Goal: Task Accomplishment & Management: Complete application form

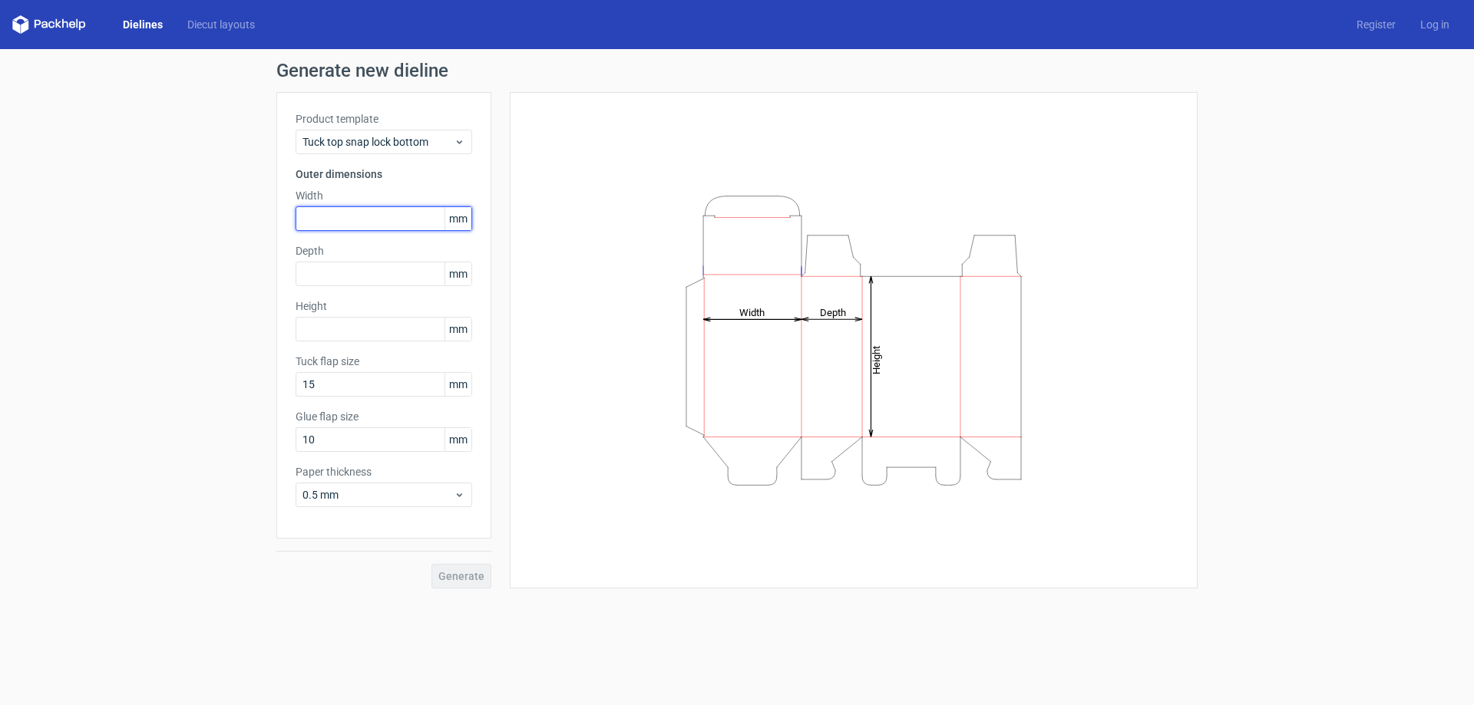
click at [404, 220] on input "text" at bounding box center [383, 218] width 177 height 25
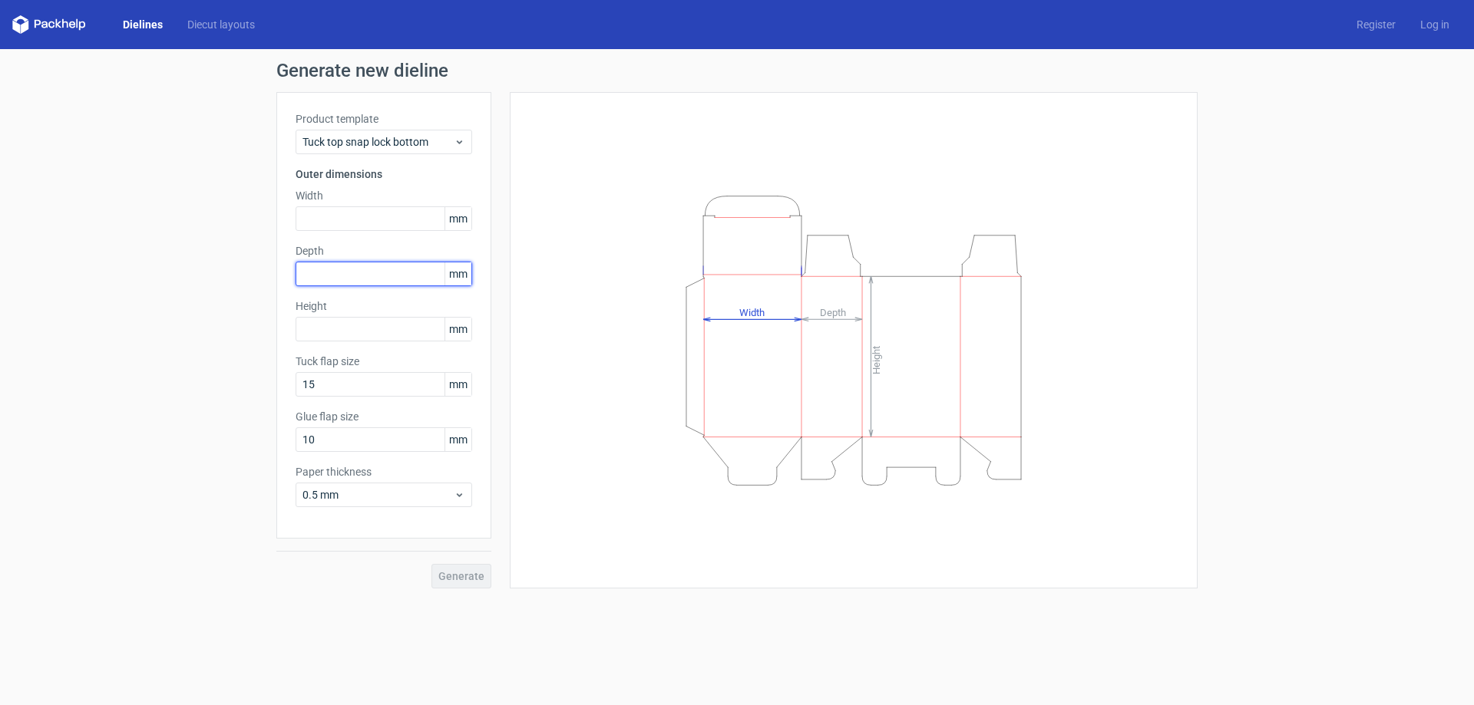
click at [385, 268] on input "text" at bounding box center [383, 274] width 177 height 25
click at [1366, 21] on link "Register" at bounding box center [1376, 24] width 64 height 15
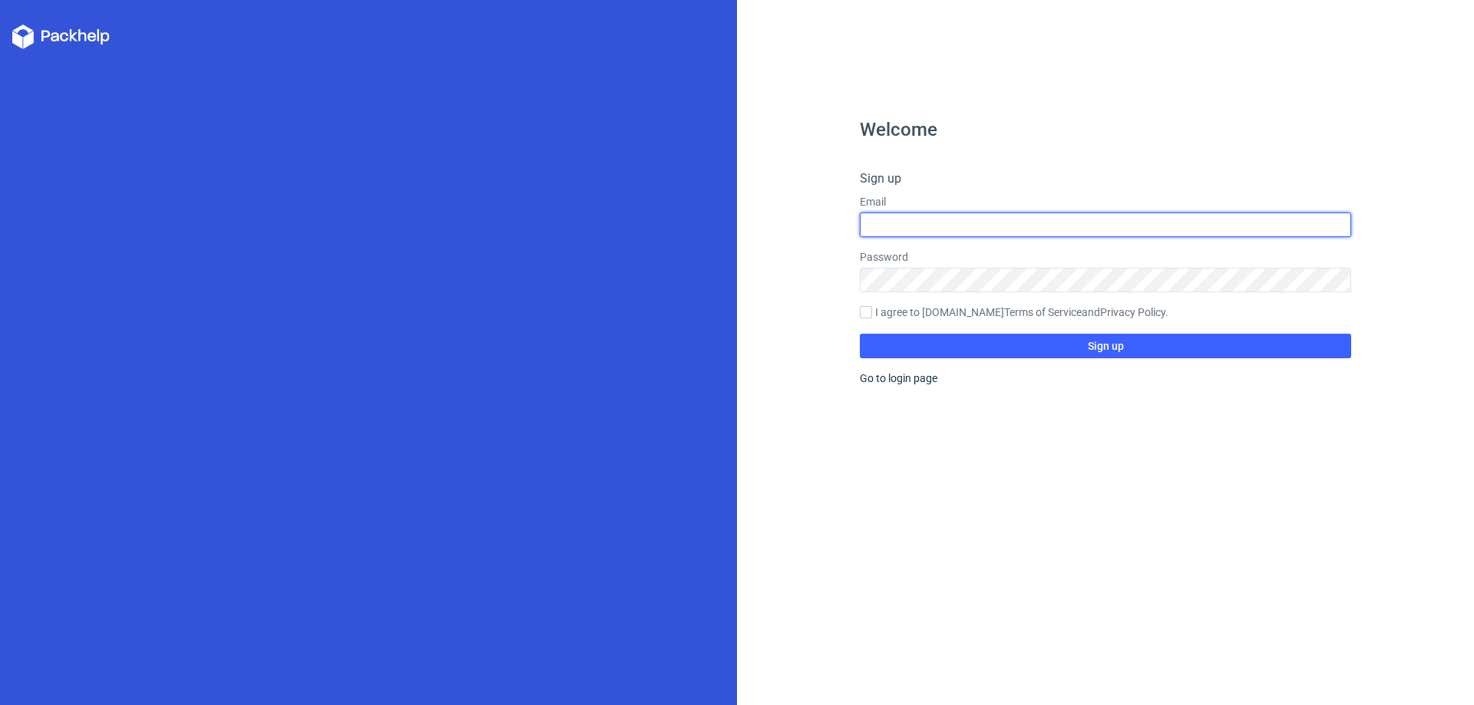
click at [873, 223] on input "text" at bounding box center [1105, 225] width 491 height 25
type input "[EMAIL_ADDRESS][DOMAIN_NAME]"
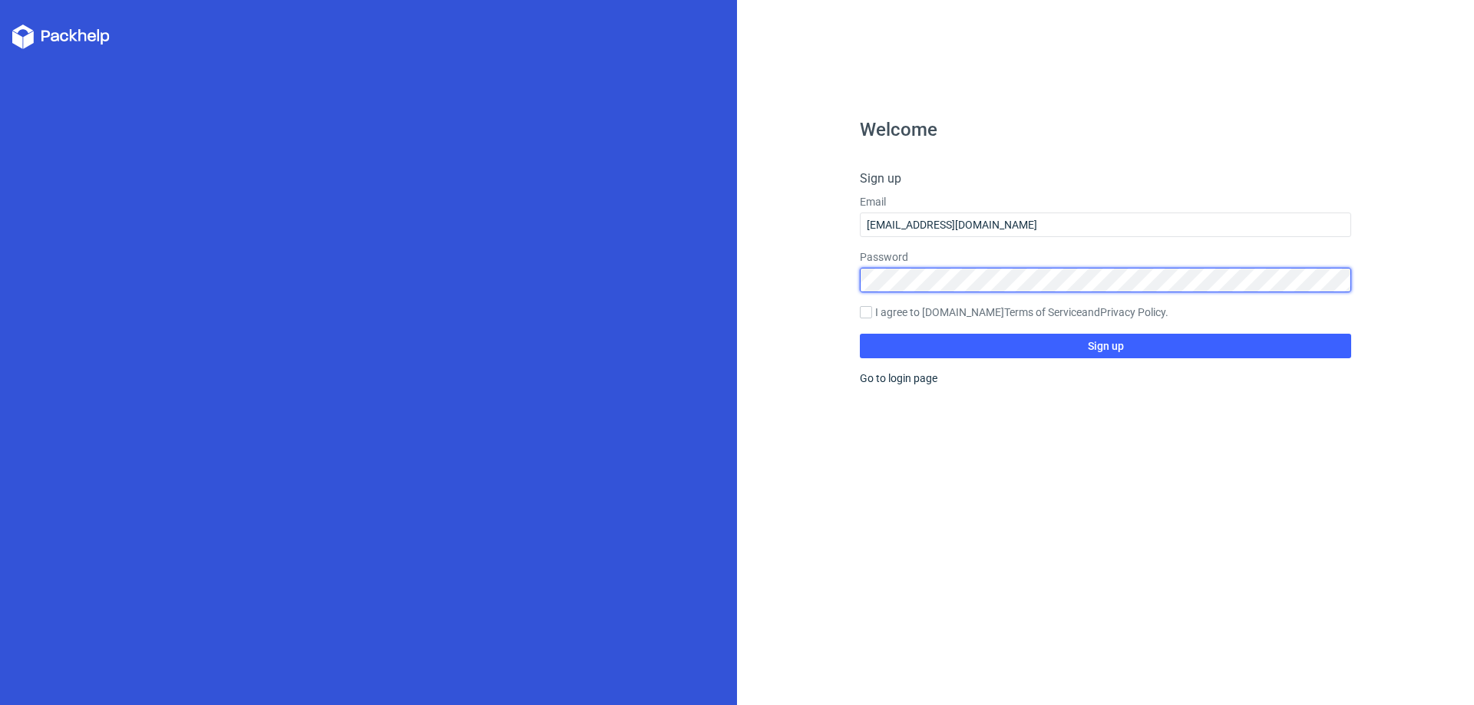
click at [860, 334] on button "Sign up" at bounding box center [1105, 346] width 491 height 25
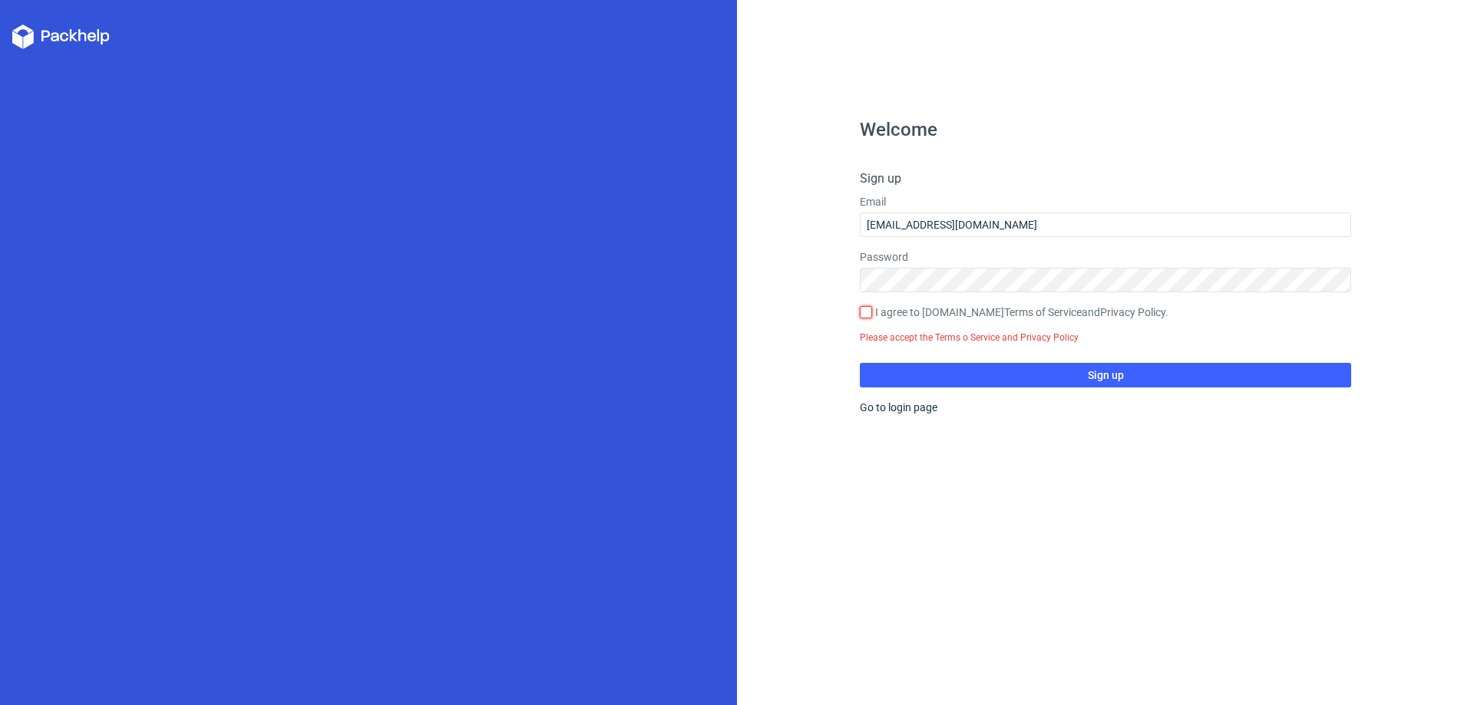
click at [870, 312] on input "I agree to [DOMAIN_NAME] Terms of Service and Privacy Policy ." at bounding box center [866, 312] width 12 height 12
checkbox input "true"
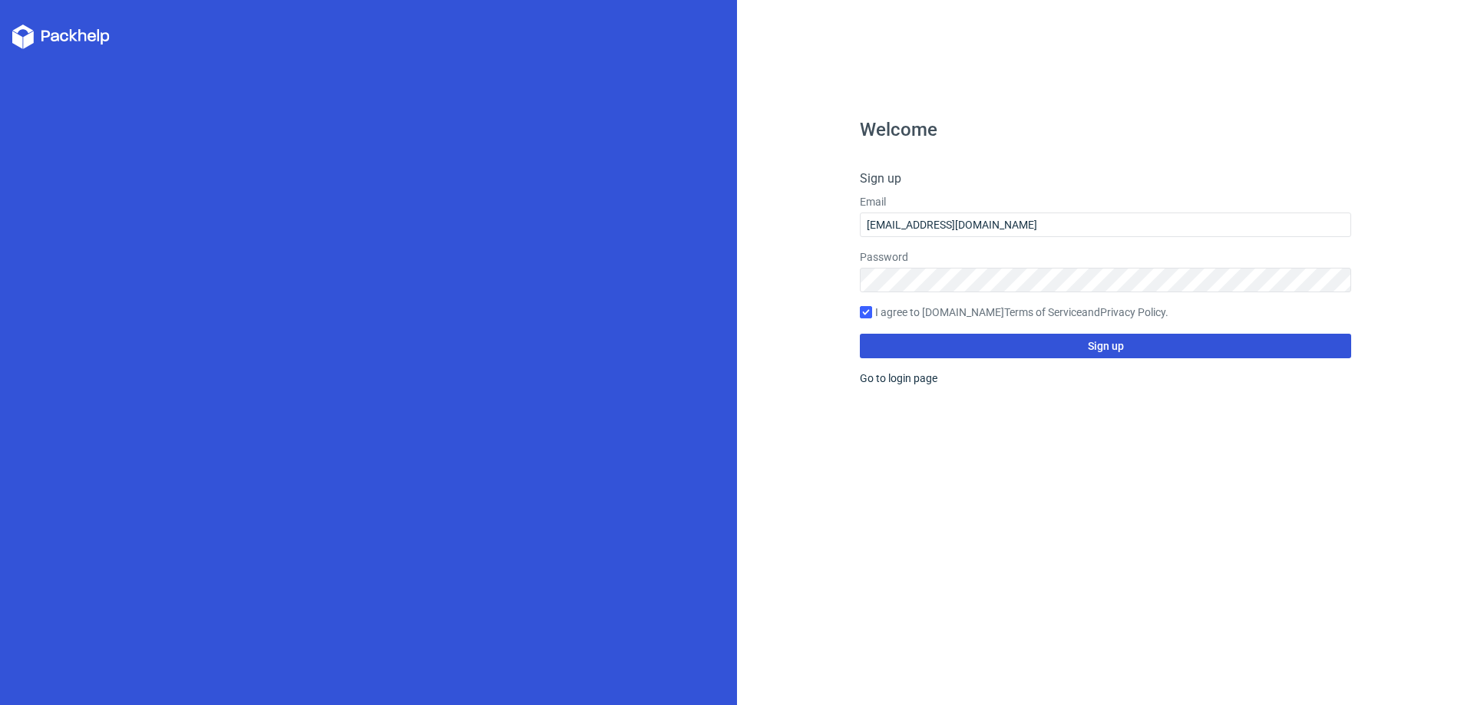
click at [939, 357] on button "Sign up" at bounding box center [1105, 346] width 491 height 25
